Goal: Navigation & Orientation: Find specific page/section

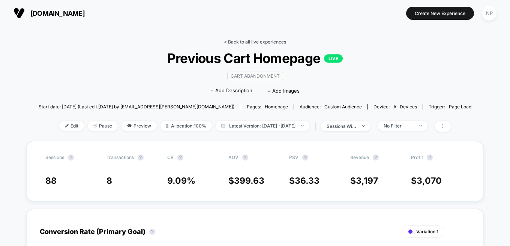
click at [269, 41] on link "< Back to all live experiences" at bounding box center [255, 42] width 62 height 6
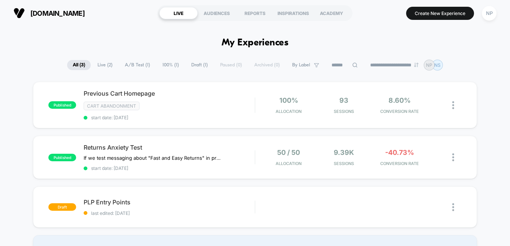
click at [27, 98] on div "published Previous Cart Homepage Cart Abandonment start date: [DATE] 100% Alloc…" at bounding box center [255, 173] width 510 height 183
click at [205, 101] on div "Previous Cart Homepage Click to edit experience details Click to edit experienc…" at bounding box center [169, 105] width 171 height 31
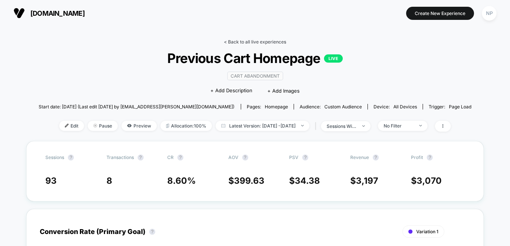
click at [261, 42] on link "< Back to all live experiences" at bounding box center [255, 42] width 62 height 6
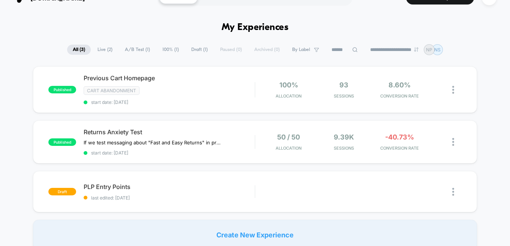
scroll to position [23, 0]
